Goal: Check status

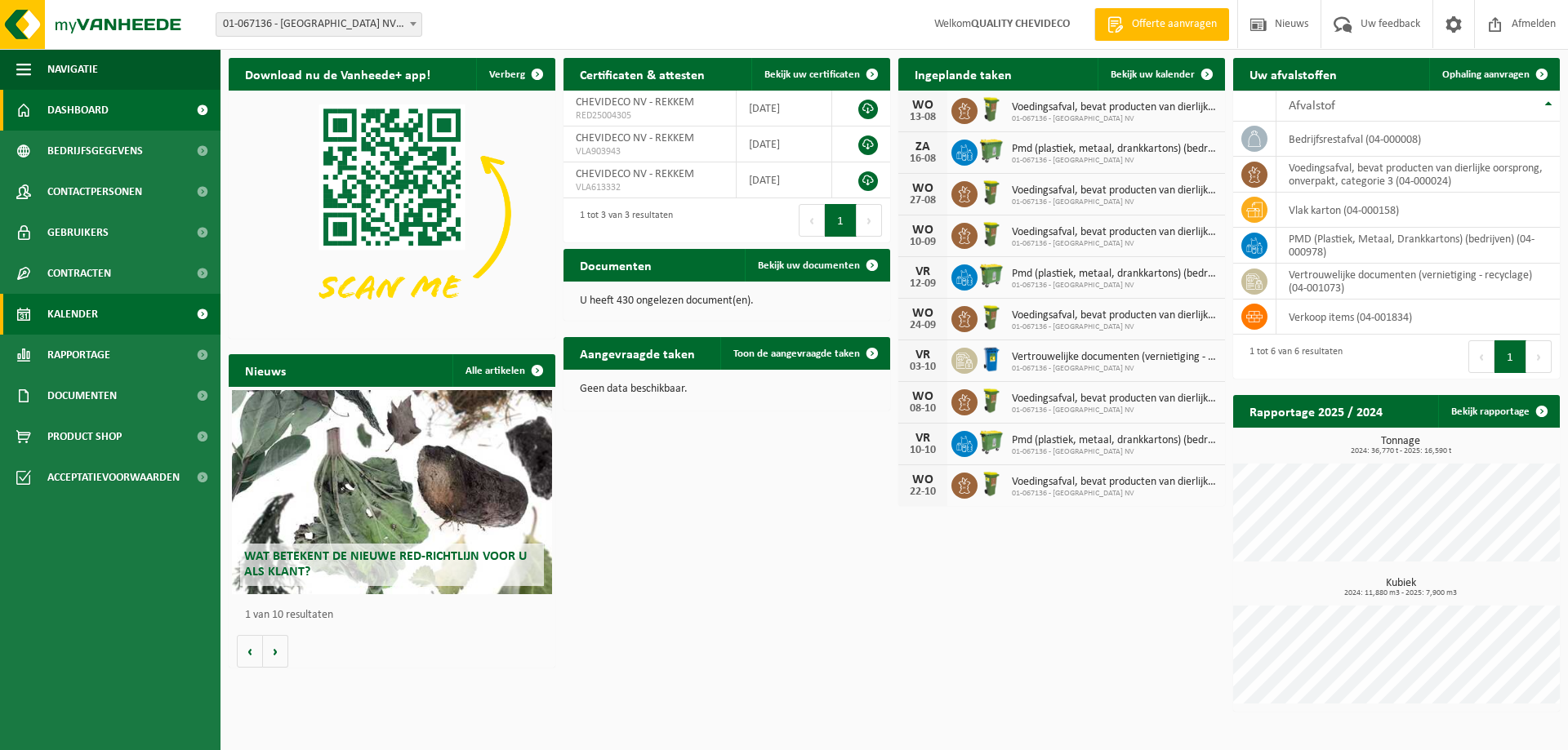
click at [60, 312] on span "Kalender" at bounding box center [73, 313] width 51 height 41
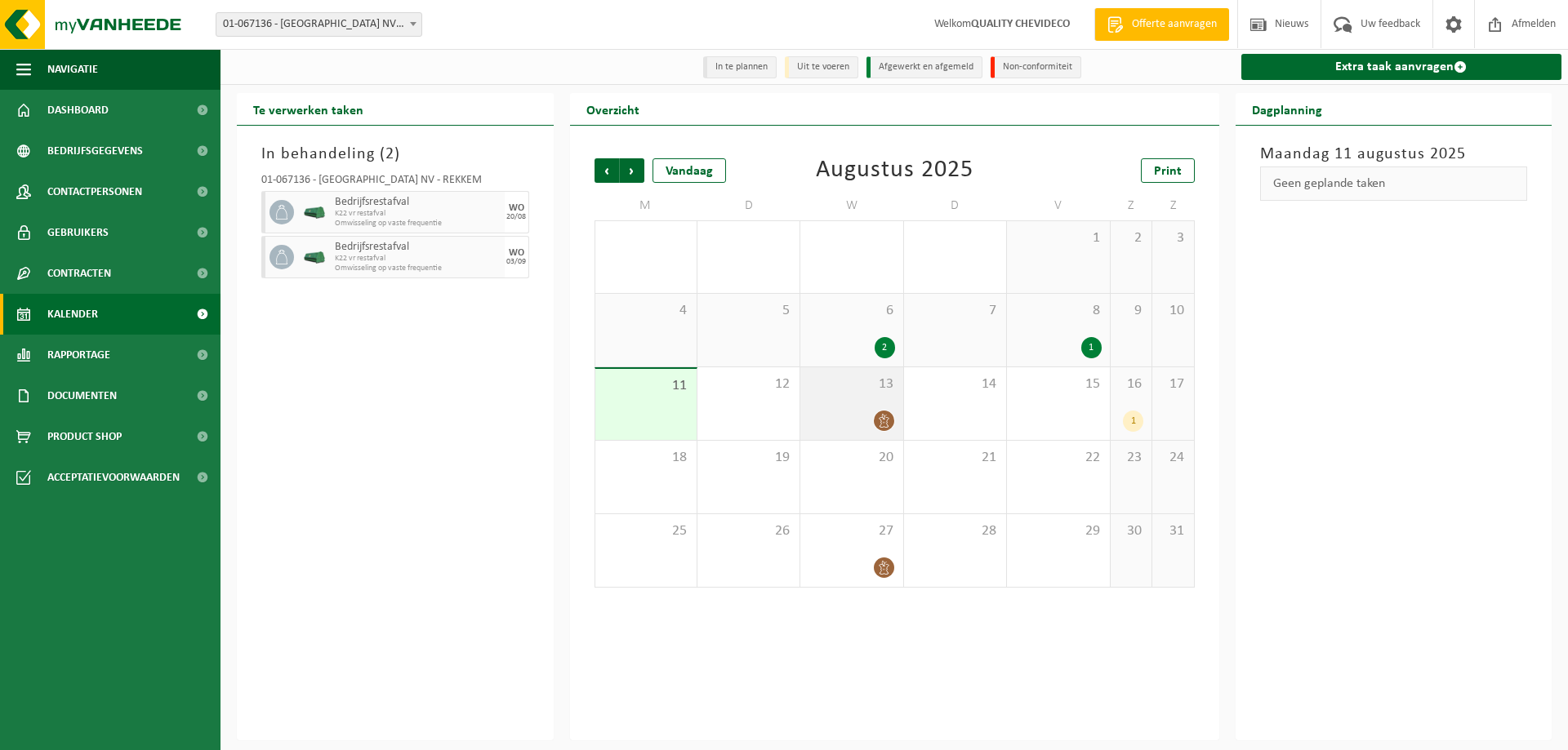
click at [869, 416] on div at bounding box center [851, 420] width 86 height 22
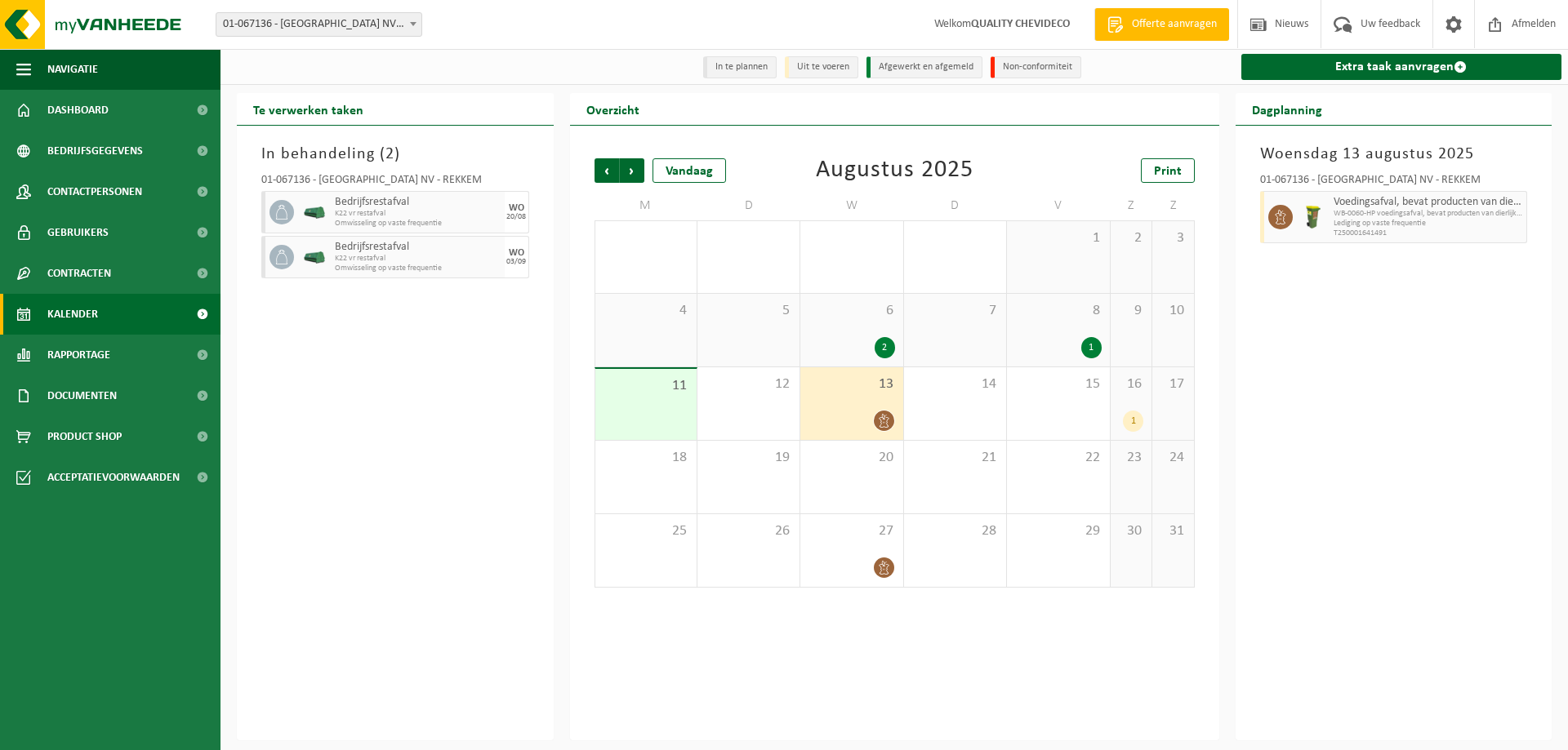
click at [1126, 421] on div "1" at bounding box center [1134, 421] width 21 height 21
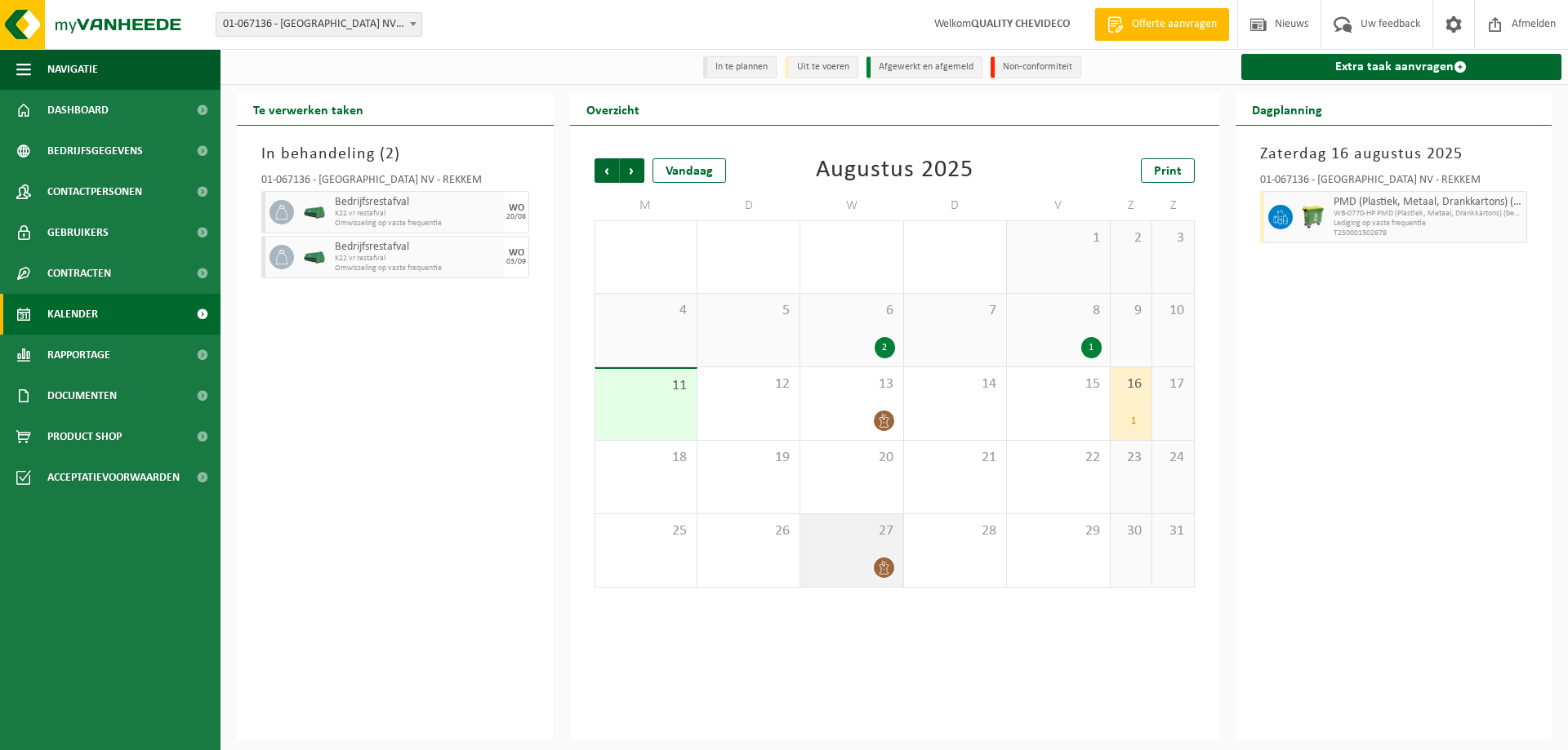
click at [851, 561] on div at bounding box center [851, 567] width 86 height 22
